Goal: Information Seeking & Learning: Learn about a topic

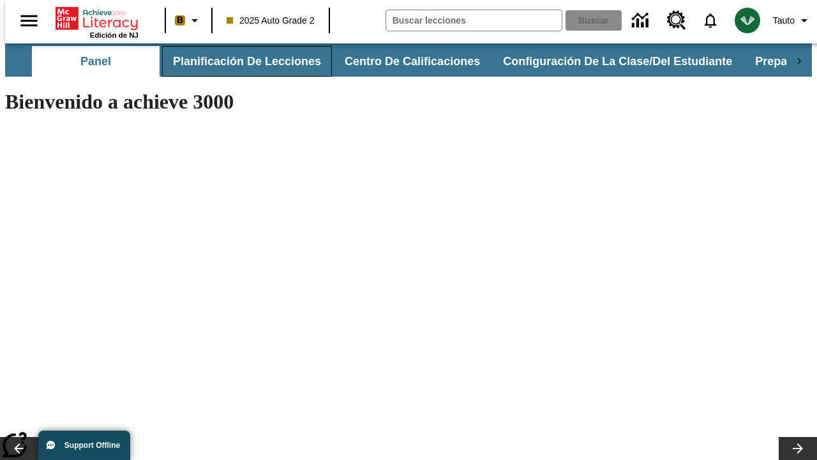
click at [239, 61] on button "Planificación de lecciones" at bounding box center [247, 61] width 170 height 31
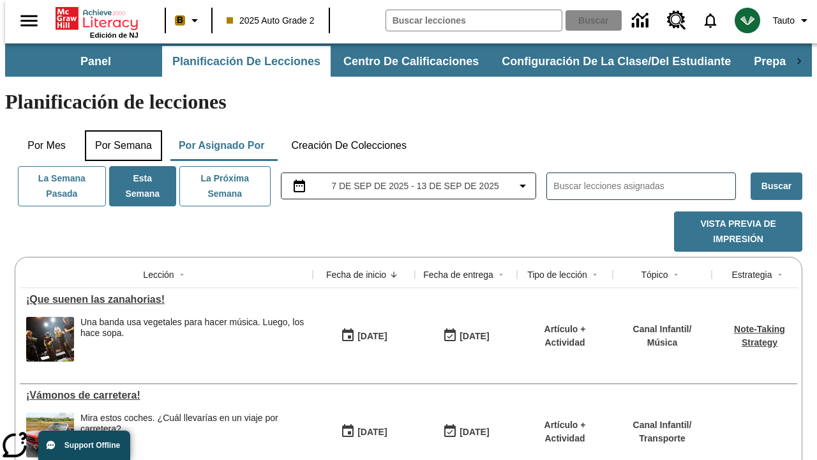
click at [119, 130] on button "Por semana" at bounding box center [123, 145] width 77 height 31
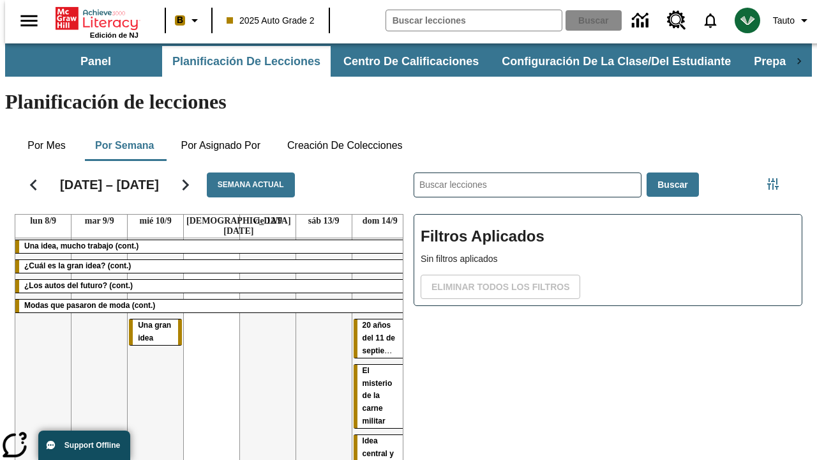
click at [375, 320] on tr "Una idea, mucho trabajo (cont.) ¿Cuál es la gran idea? (cont.) ¿Los autos del f…" at bounding box center [211, 387] width 393 height 299
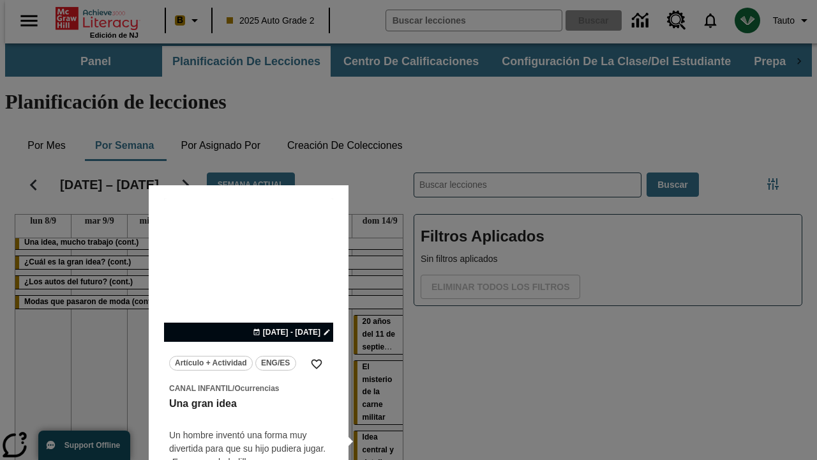
scroll to position [5, 0]
